Goal: Task Accomplishment & Management: Manage account settings

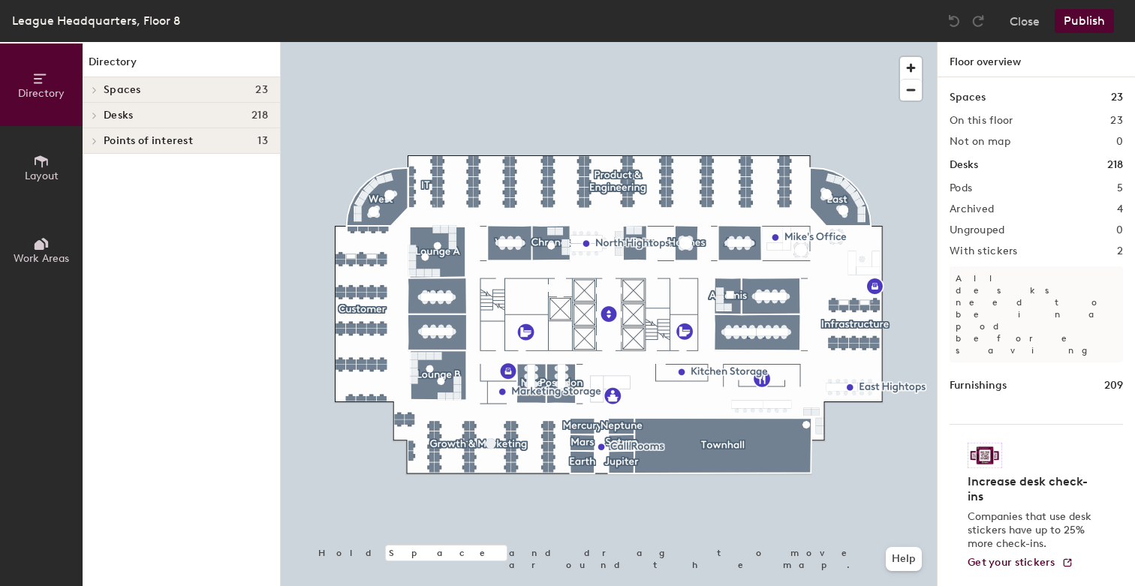
click at [981, 208] on h2 "Archived" at bounding box center [971, 209] width 44 height 12
click at [953, 217] on div "Spaces 23 On this floor 23 Not on map 0 Desks 218 Pods 5 Archived 4 Ungrouped 0…" at bounding box center [1035, 349] width 197 height 544
click at [976, 217] on div "Spaces 23 On this floor 23 Not on map 0 Desks 218 Pods 5 Archived 4 Ungrouped 0…" at bounding box center [1035, 349] width 197 height 544
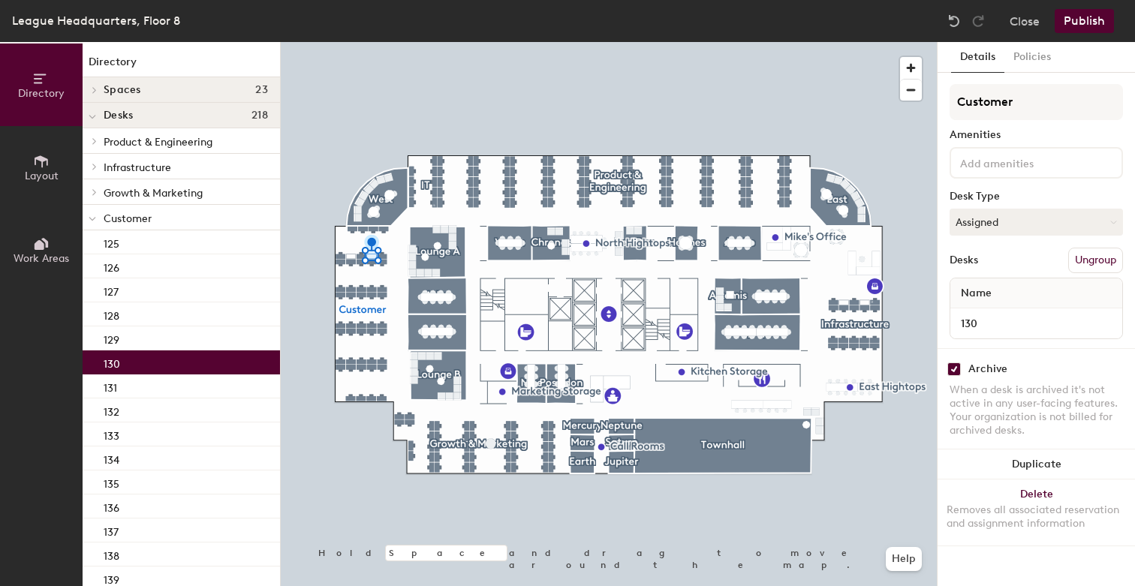
click at [1091, 262] on button "Ungroup" at bounding box center [1095, 261] width 55 height 26
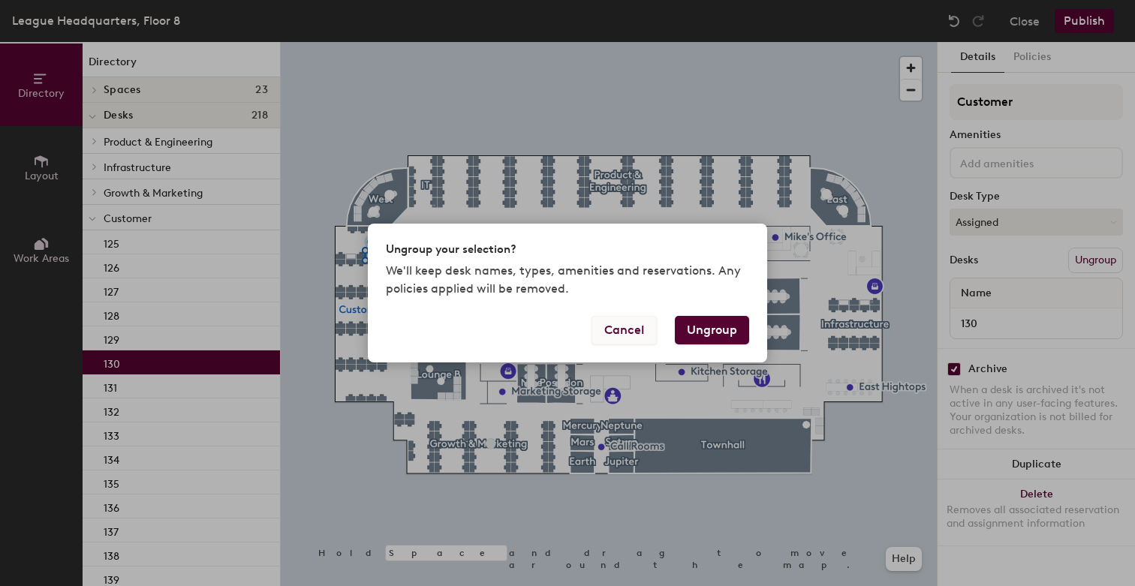
click at [641, 335] on button "Cancel" at bounding box center [623, 330] width 65 height 29
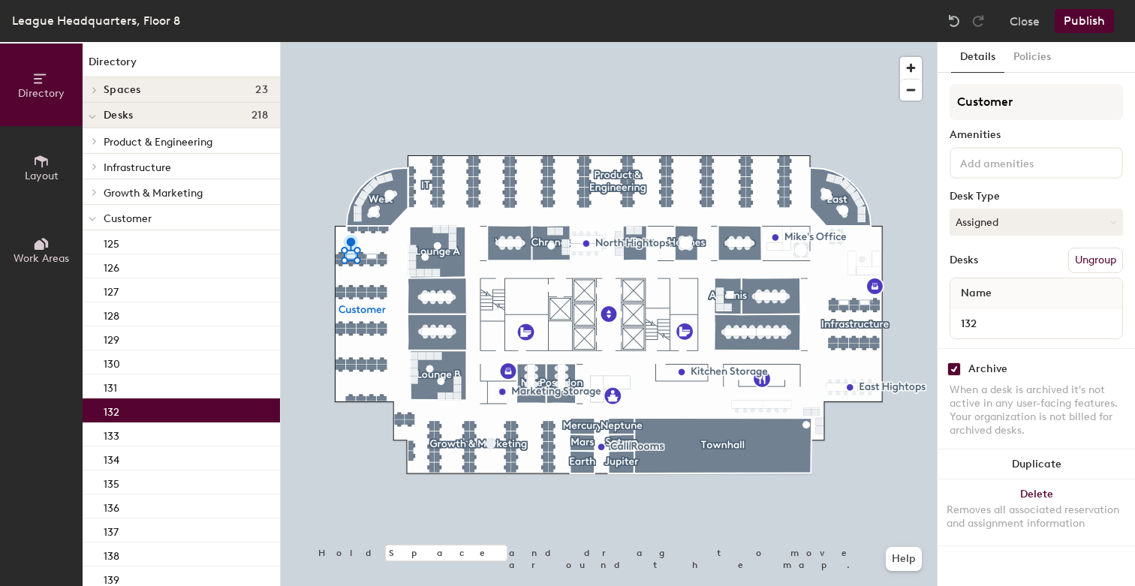
click at [954, 367] on input "checkbox" at bounding box center [954, 369] width 14 height 14
checkbox input "false"
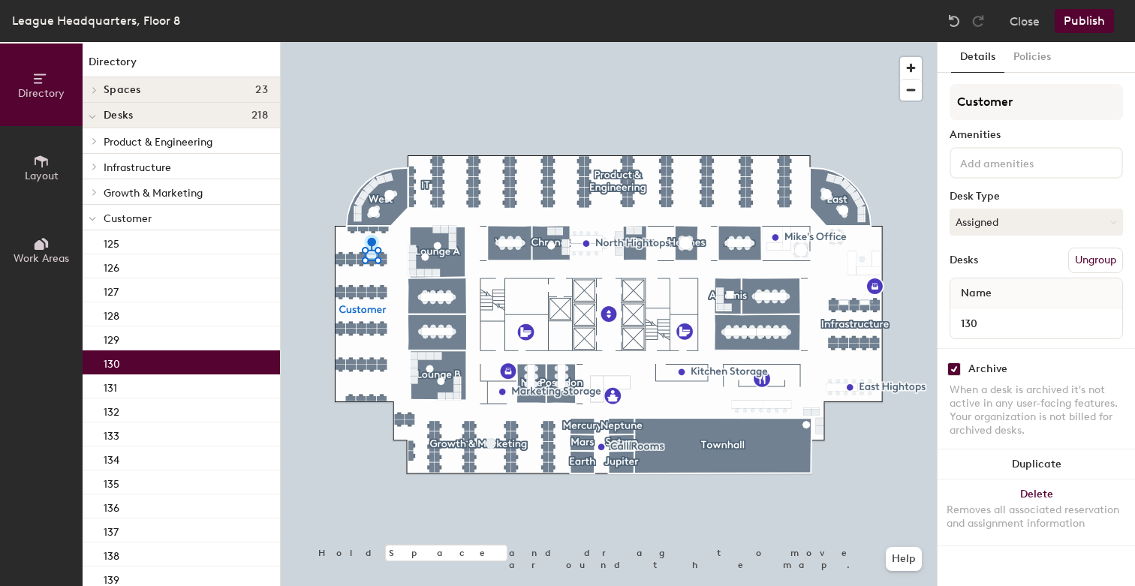
click at [951, 369] on input "checkbox" at bounding box center [954, 369] width 14 height 14
checkbox input "false"
click at [1084, 24] on button "Publish" at bounding box center [1083, 21] width 59 height 24
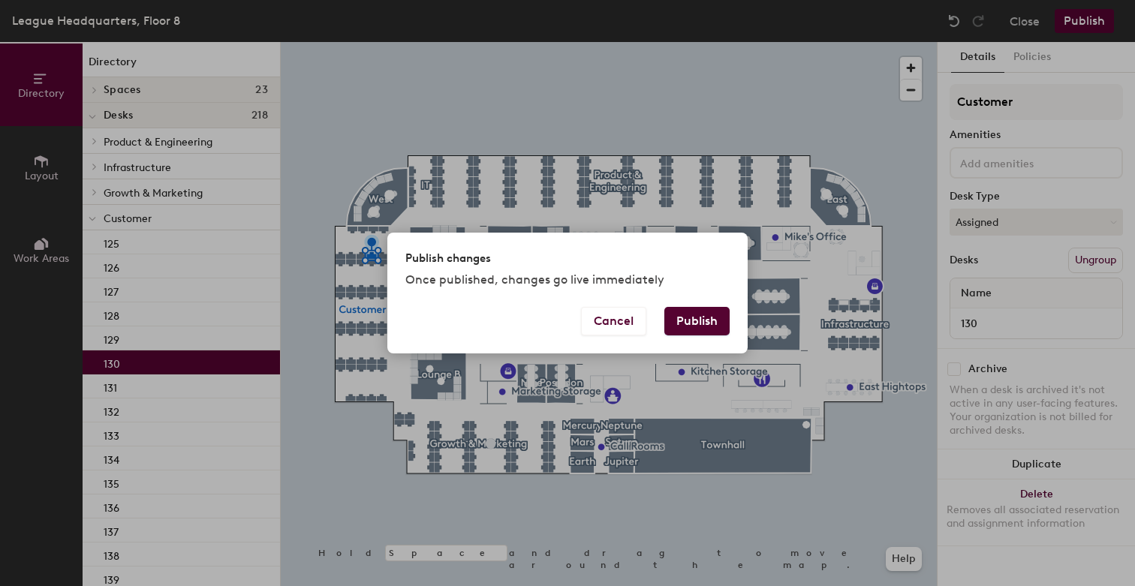
click at [712, 316] on button "Publish" at bounding box center [696, 321] width 65 height 29
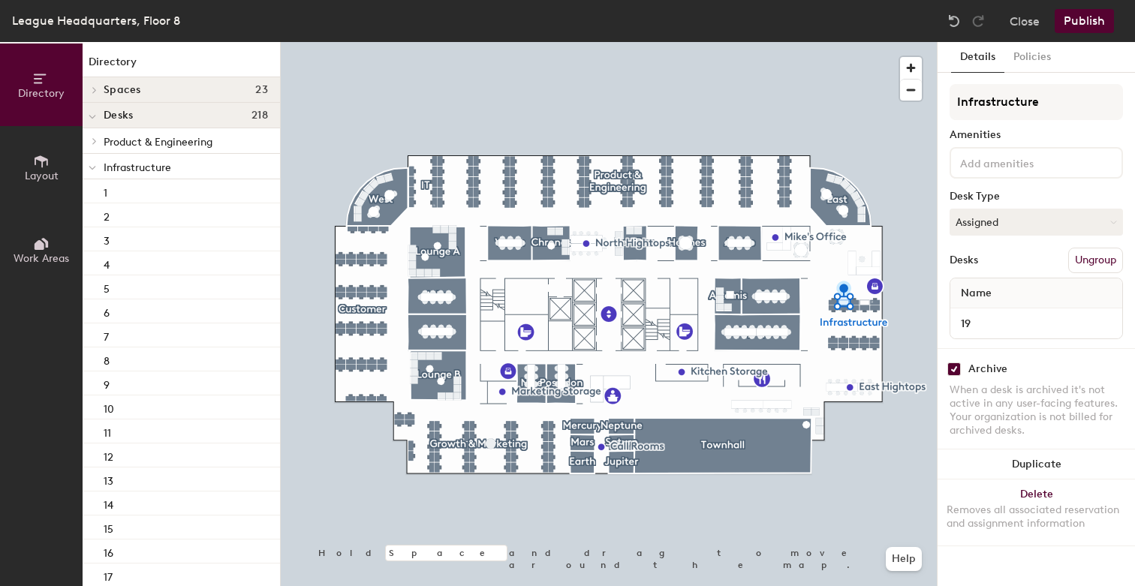
click at [956, 373] on input "checkbox" at bounding box center [954, 369] width 14 height 14
checkbox input "false"
click at [957, 367] on input "checkbox" at bounding box center [954, 369] width 14 height 14
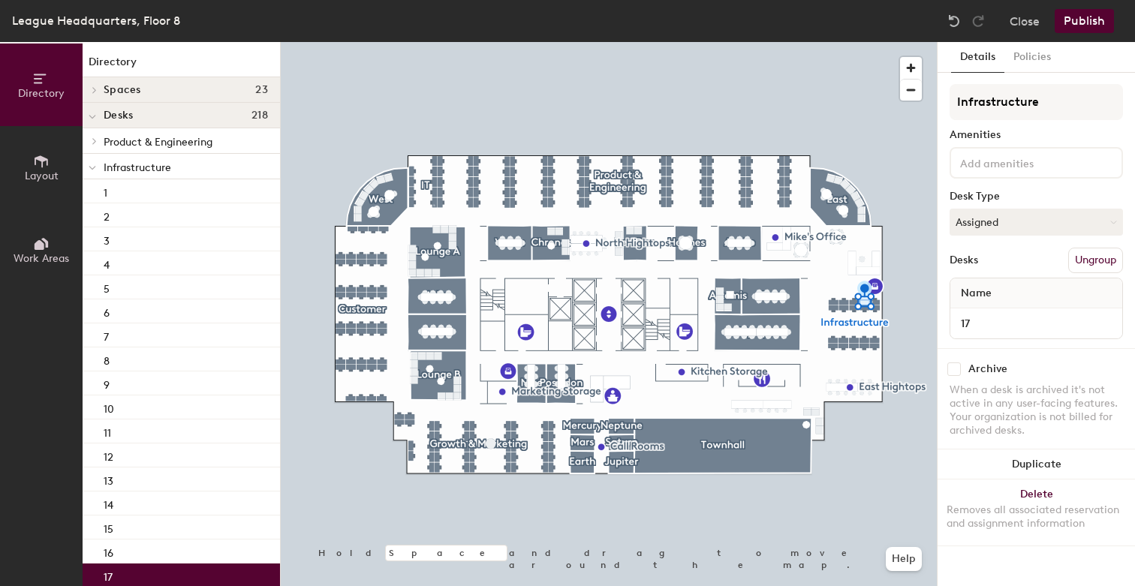
checkbox input "false"
click at [1084, 23] on button "Publish" at bounding box center [1083, 21] width 59 height 24
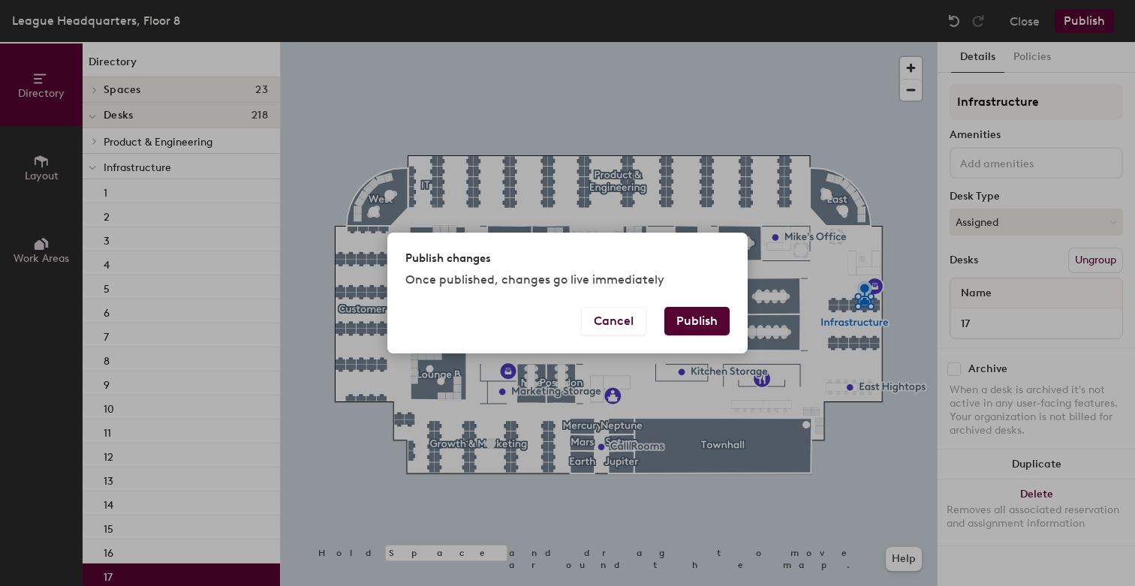
click at [716, 317] on button "Publish" at bounding box center [696, 321] width 65 height 29
